Goal: Task Accomplishment & Management: Complete application form

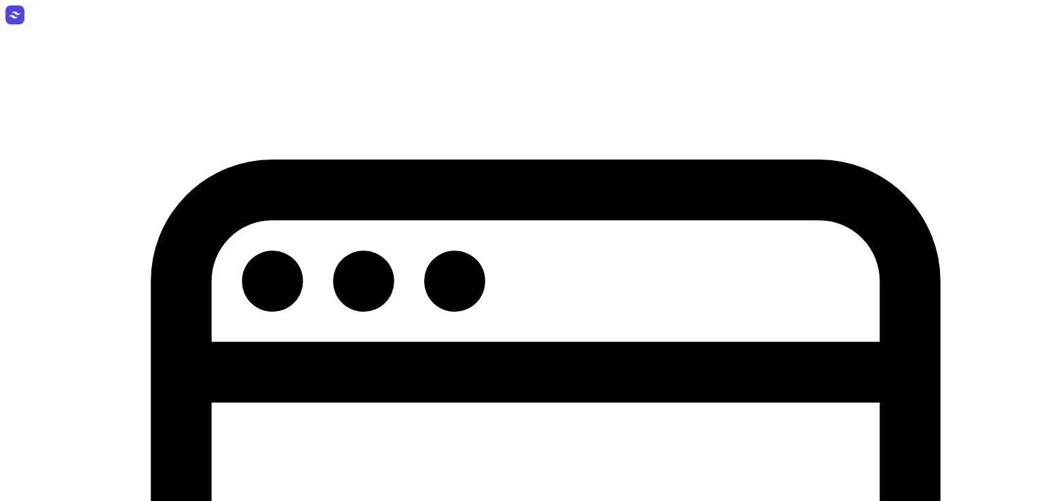
select select "week"
drag, startPoint x: 0, startPoint y: 0, endPoint x: 901, endPoint y: 23, distance: 901.5
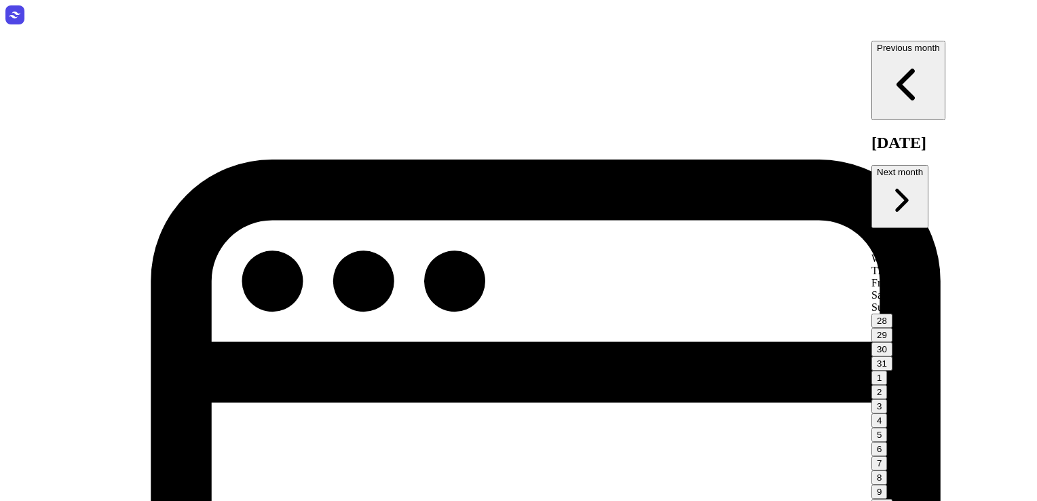
click at [877, 177] on icon "button" at bounding box center [900, 200] width 46 height 46
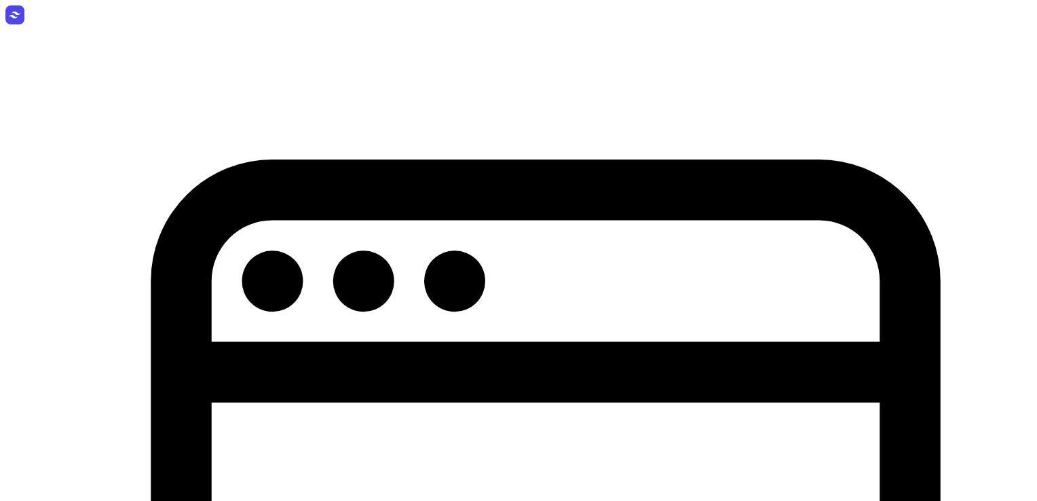
scroll to position [23, 0]
click at [668, 113] on span "Appointment" at bounding box center [639, 108] width 57 height 12
select select
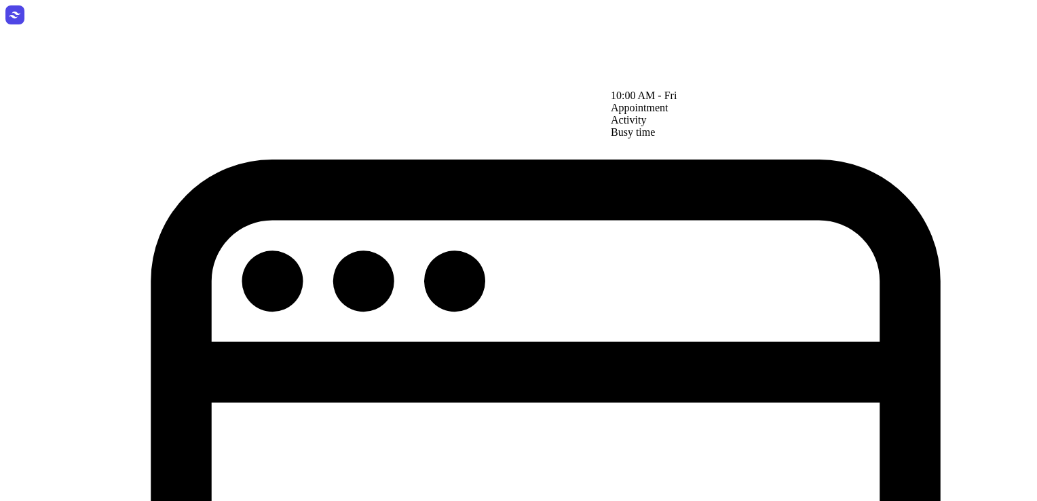
type input "[DATE]"
select select "10:00"
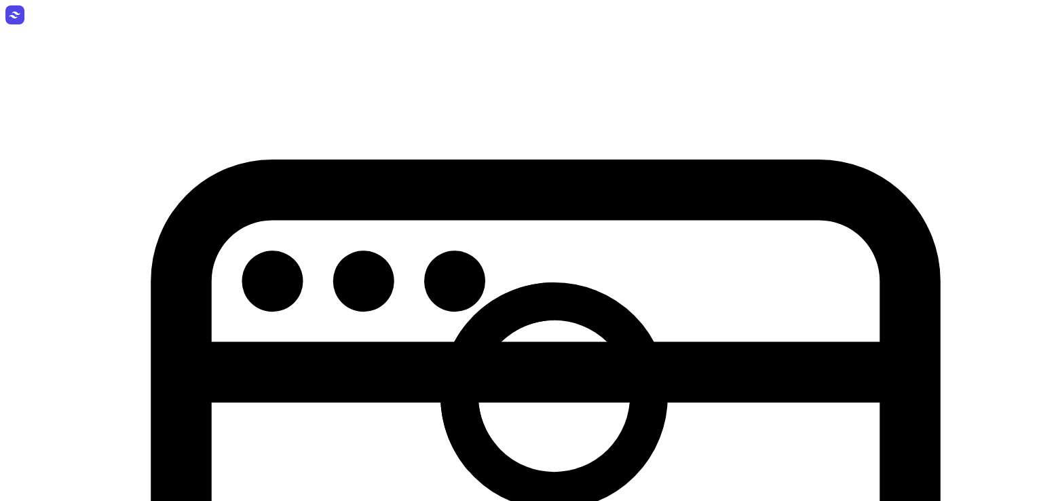
scroll to position [0, 20]
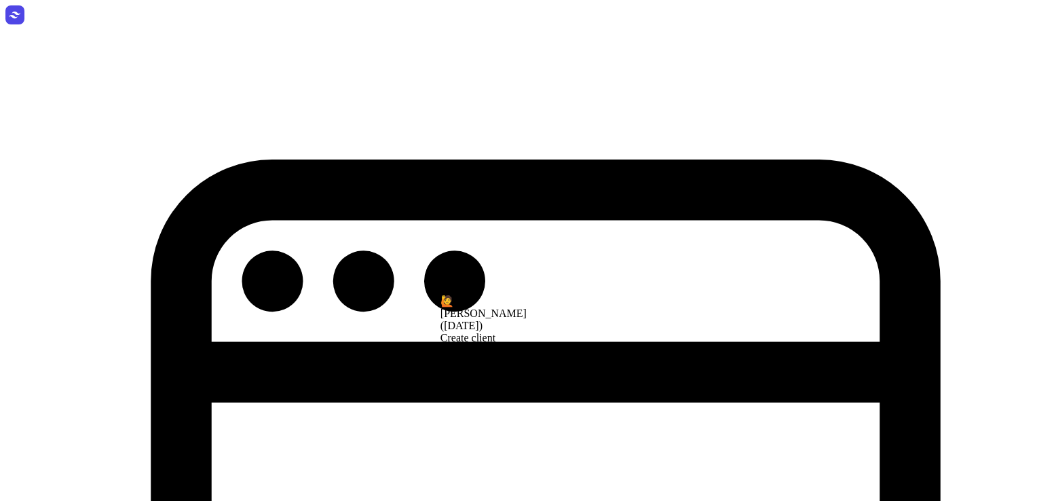
type input "hana"
click at [501, 320] on div "[PERSON_NAME]" at bounding box center [553, 313] width 227 height 12
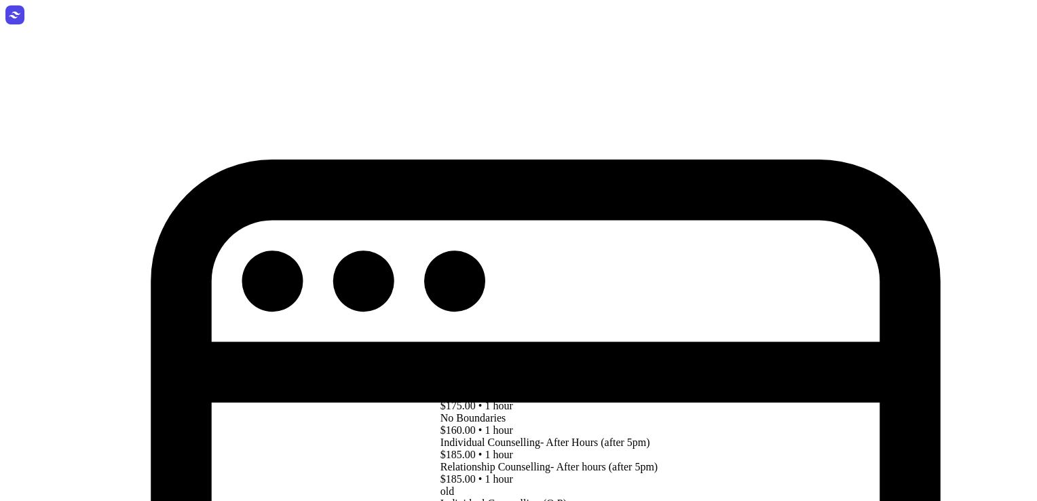
click at [499, 375] on div "Individual Counselling (day)" at bounding box center [553, 369] width 227 height 12
select select "11:00"
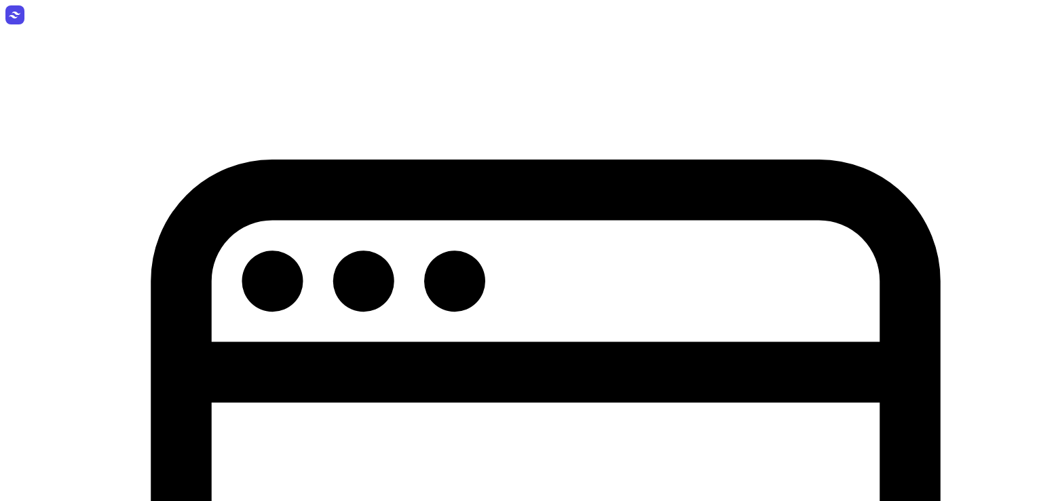
select select
